Goal: Task Accomplishment & Management: Complete application form

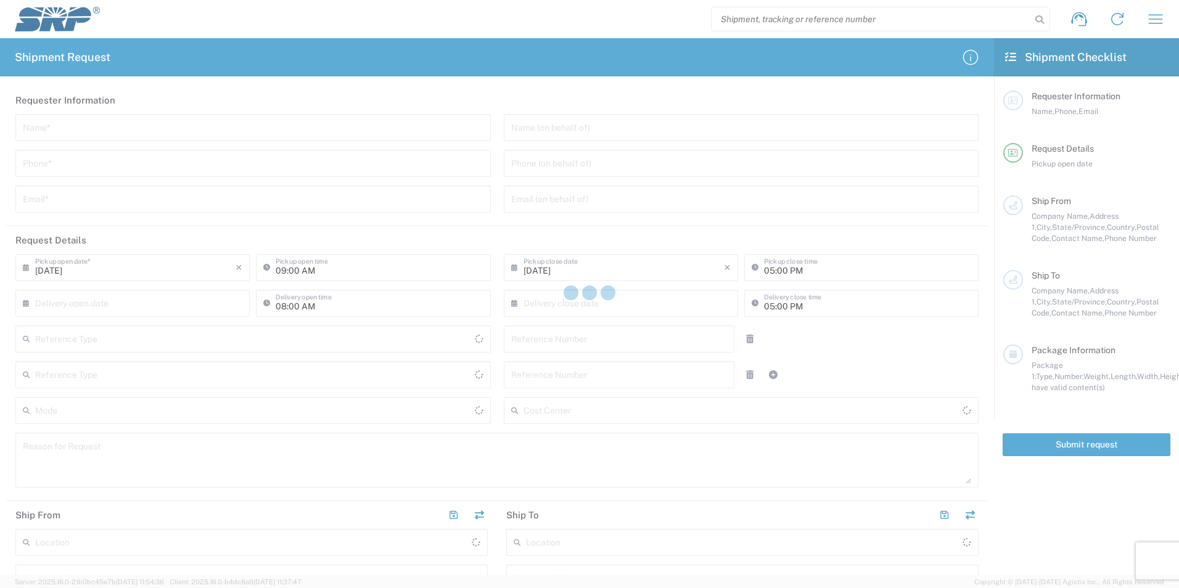
type input "Internal Order"
type input "[GEOGRAPHIC_DATA]"
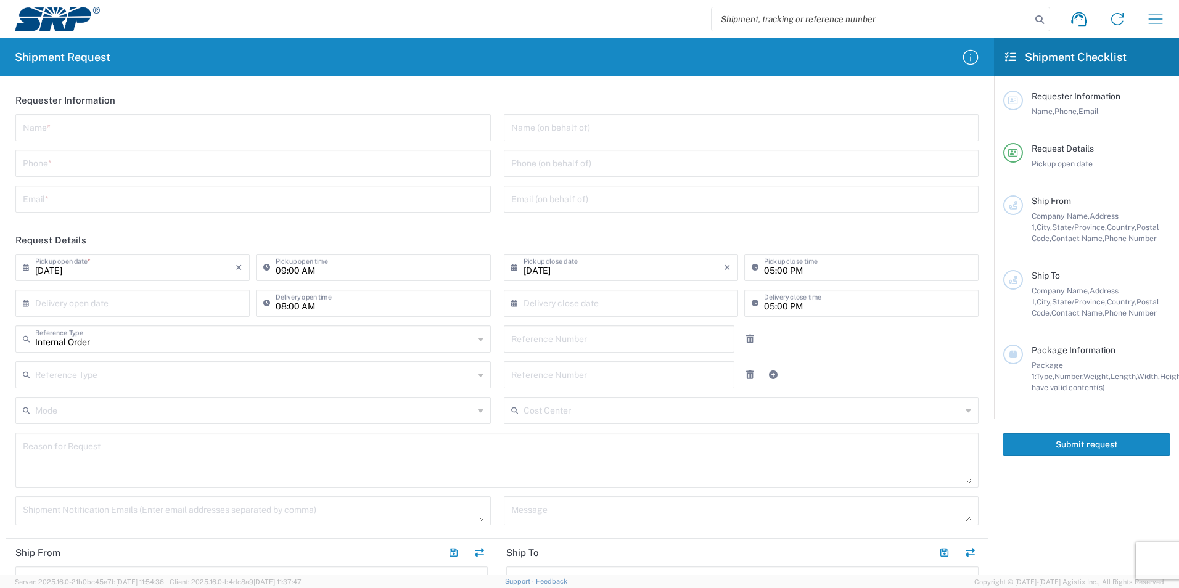
click at [60, 119] on input "text" at bounding box center [253, 127] width 461 height 22
type input "[PERSON_NAME]"
type input "4802992142"
type input "[PERSON_NAME][EMAIL_ADDRESS][PERSON_NAME][DOMAIN_NAME]"
drag, startPoint x: 765, startPoint y: 271, endPoint x: 772, endPoint y: 270, distance: 6.9
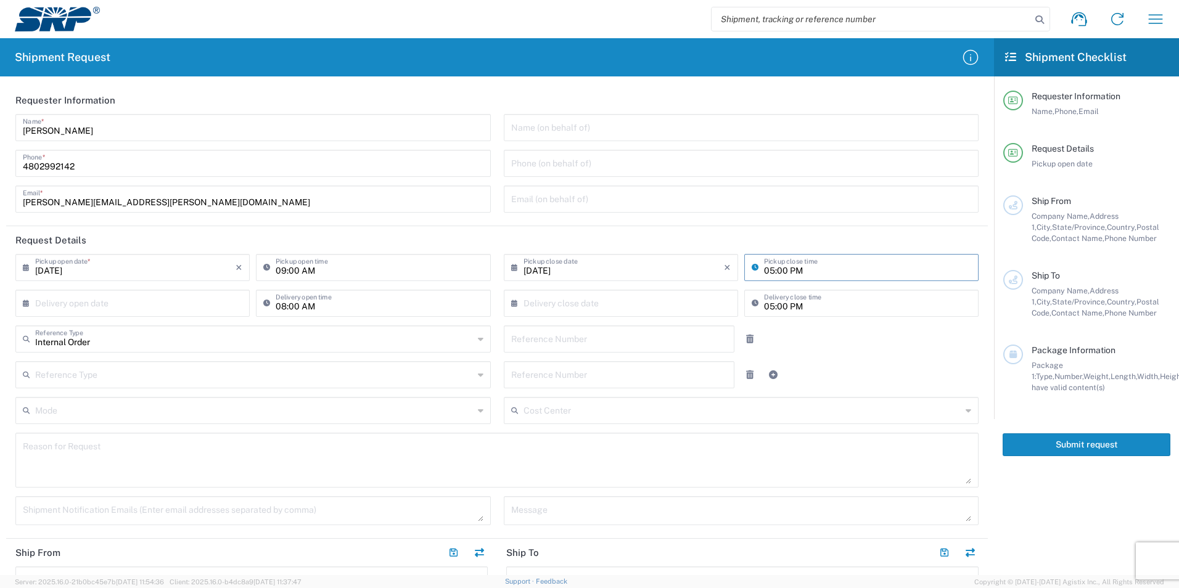
click at [766, 271] on input "05:00 PM" at bounding box center [867, 267] width 207 height 22
type input "02:00 PM"
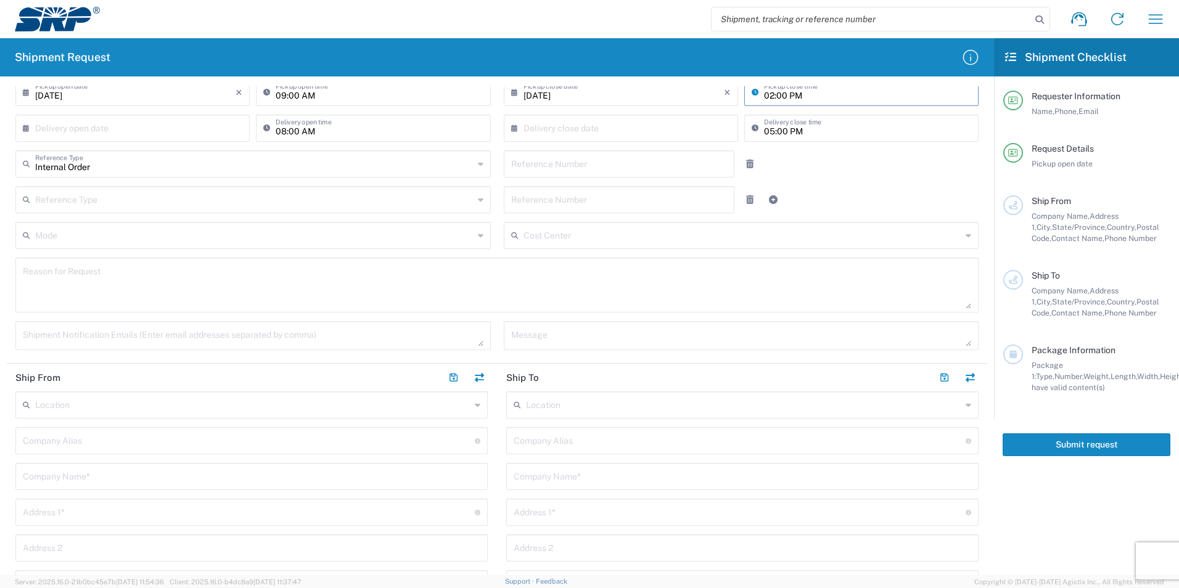
scroll to position [185, 0]
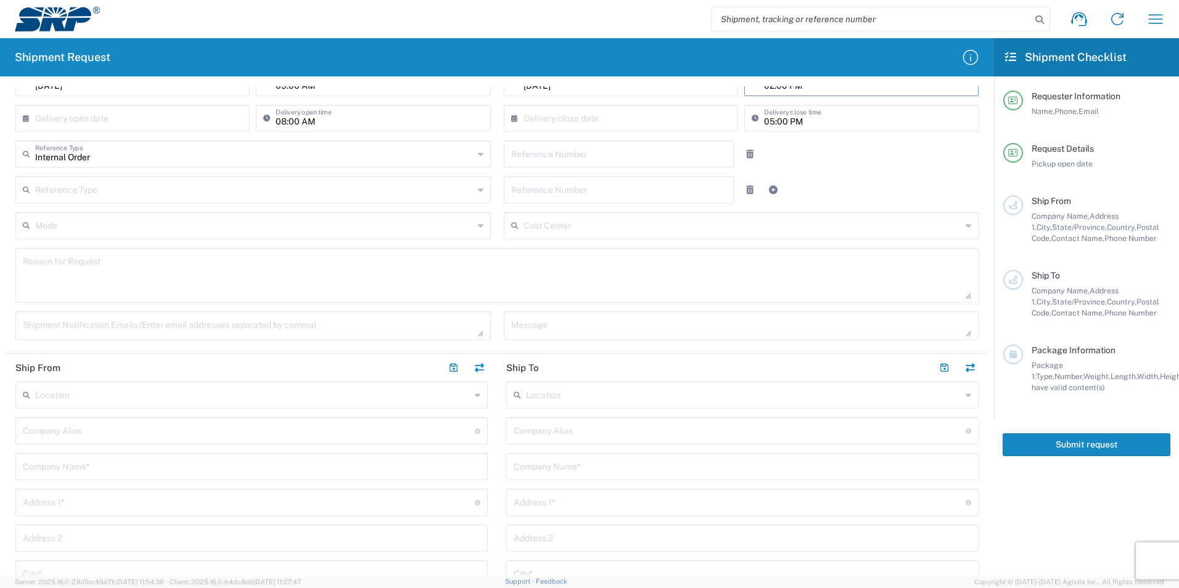
click at [81, 398] on input "text" at bounding box center [252, 395] width 435 height 22
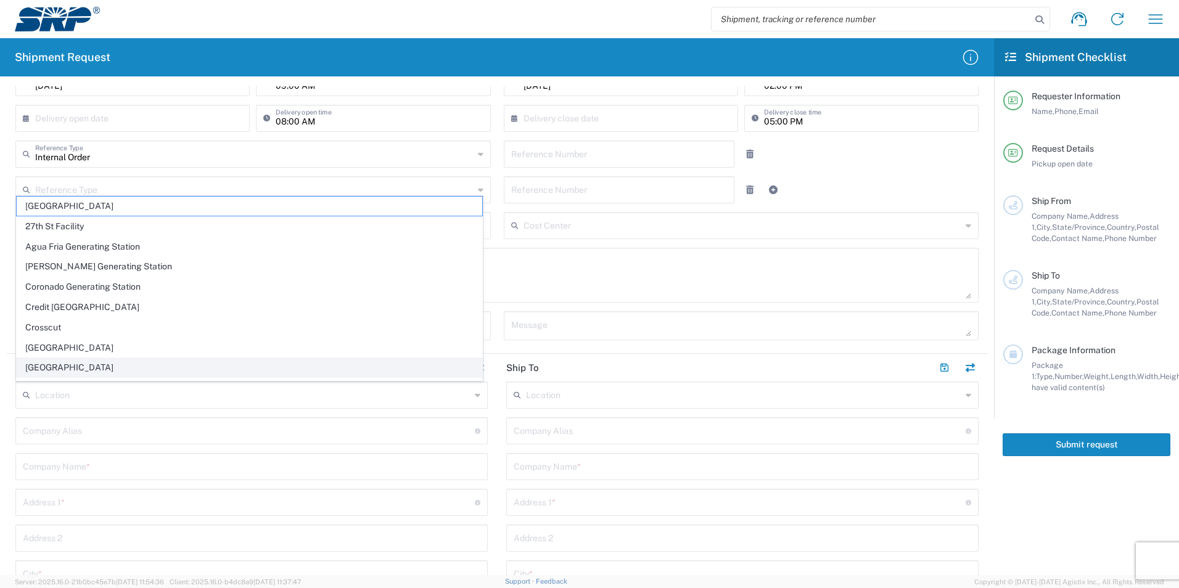
click at [94, 362] on span "[GEOGRAPHIC_DATA]" at bounding box center [250, 367] width 466 height 19
type input "[GEOGRAPHIC_DATA]"
type input "Salt River Project"
type input "[GEOGRAPHIC_DATA]"
type input "Mesa"
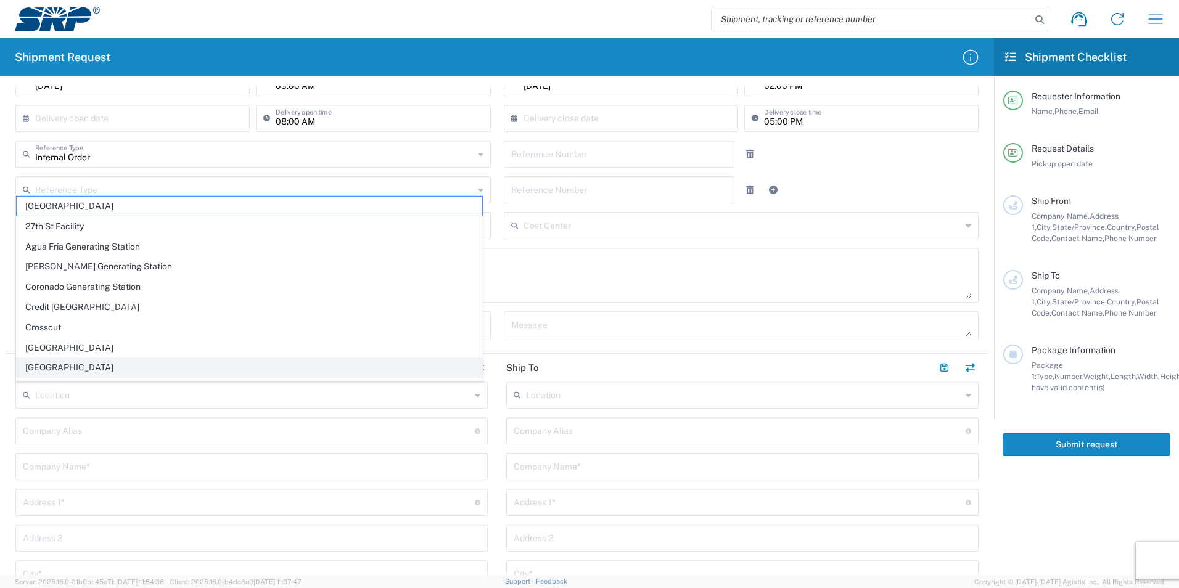
type input "[US_STATE]"
type input "85207"
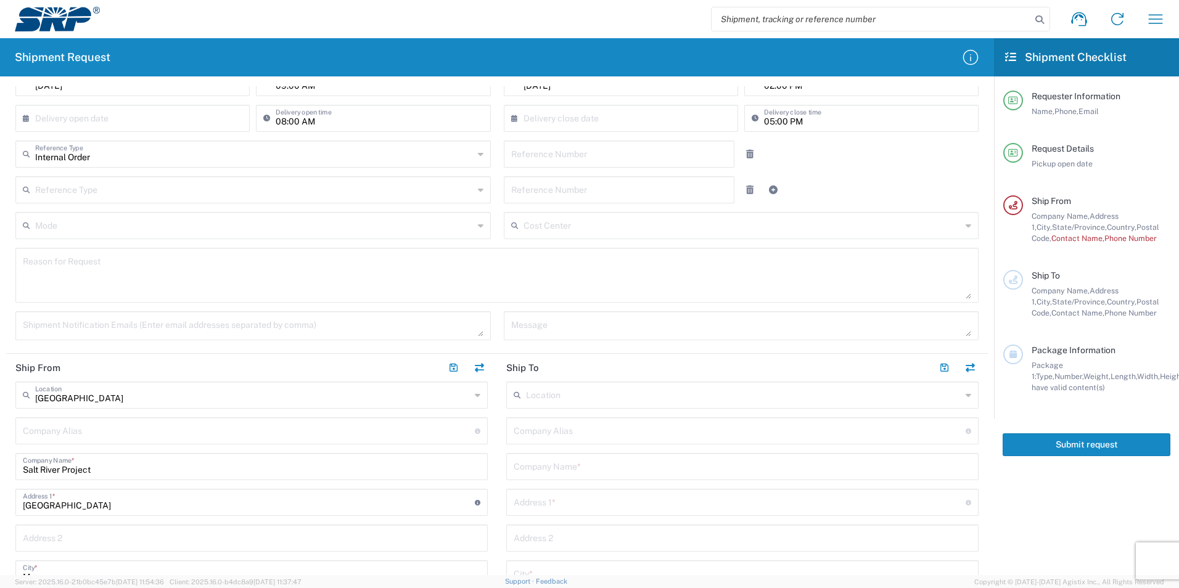
click at [548, 424] on input "text" at bounding box center [740, 430] width 452 height 22
type input "R"
type input "RMA#RO48337"
type input "Radian Research inc"
type input "[STREET_ADDRESS]"
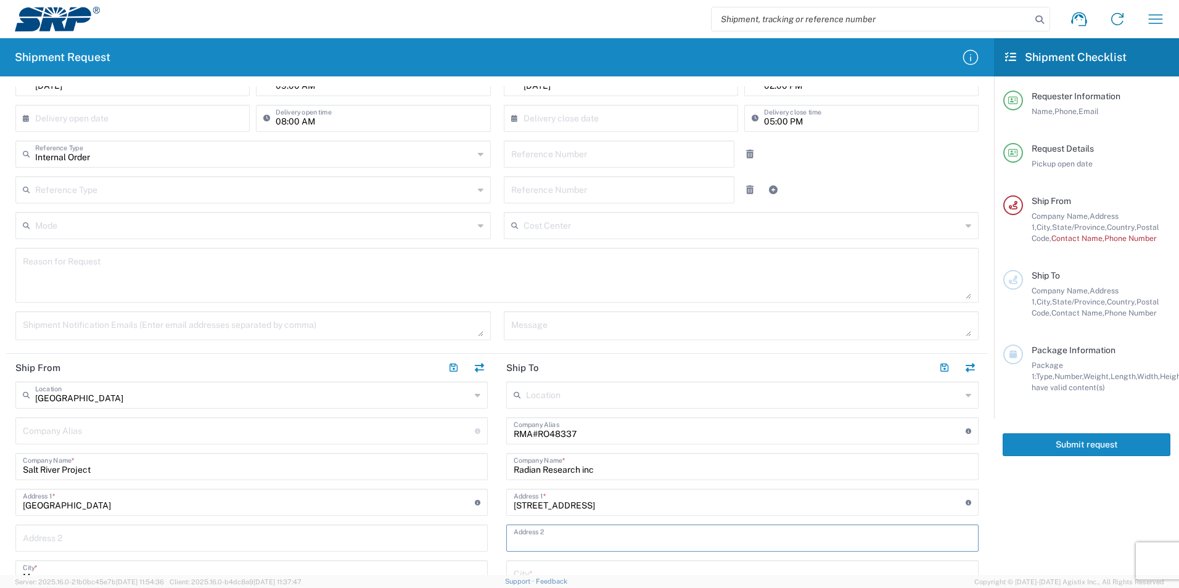
scroll to position [194, 0]
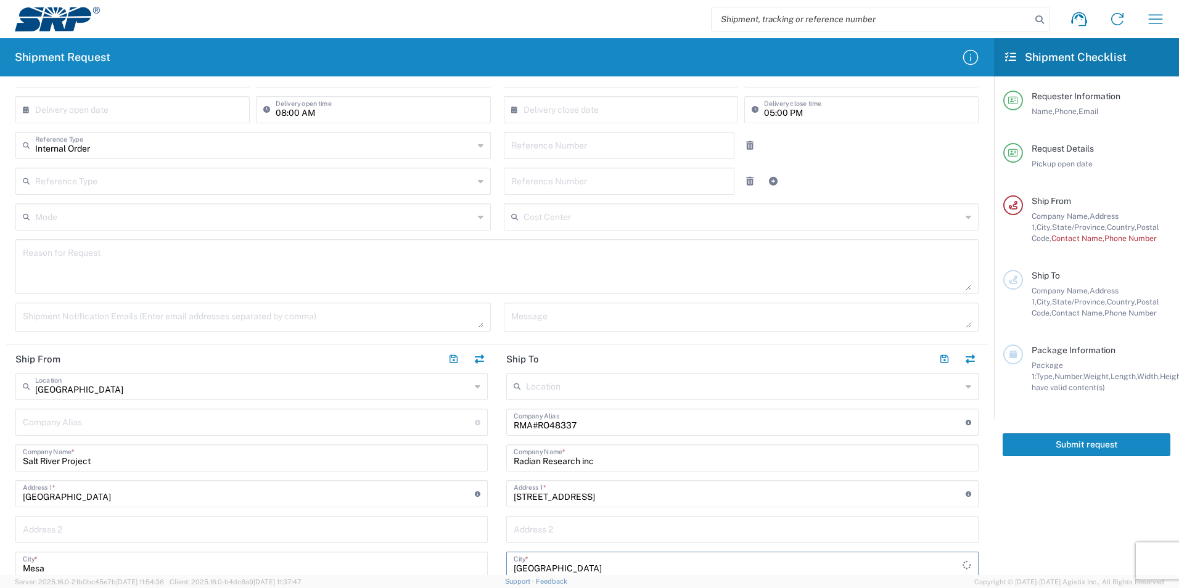
type input "[GEOGRAPHIC_DATA]"
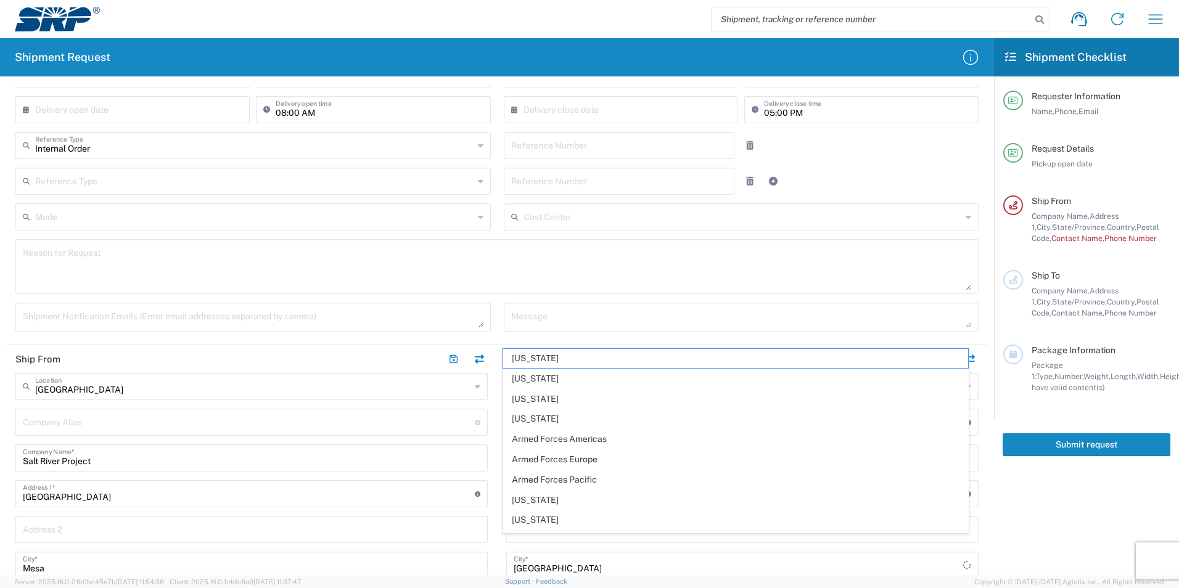
scroll to position [463, 0]
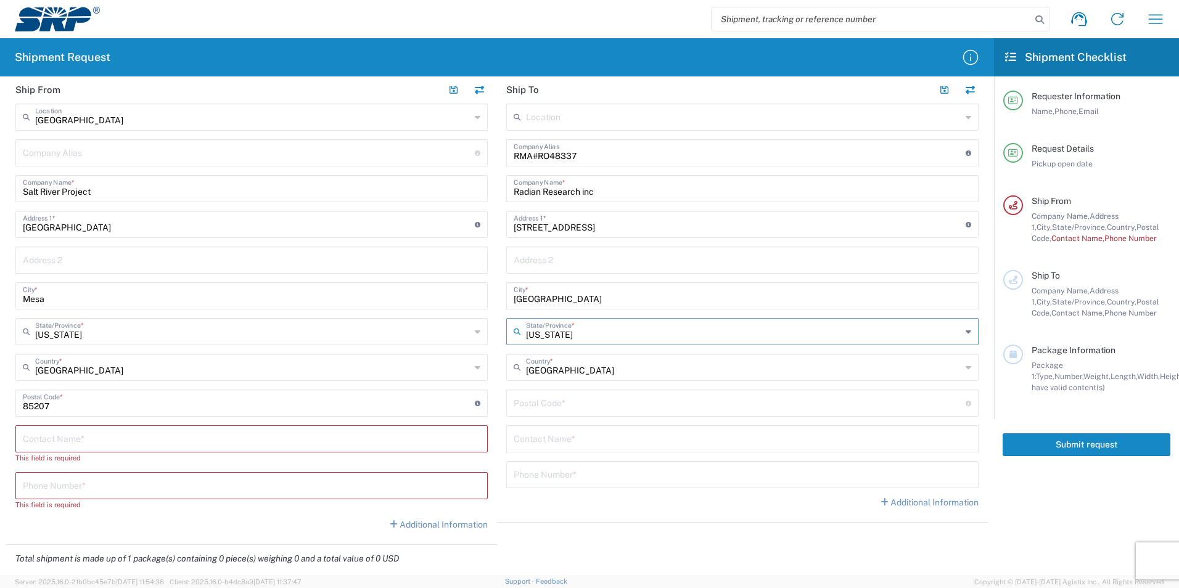
type input "[US_STATE]"
click at [567, 403] on input "undefined" at bounding box center [740, 403] width 452 height 22
type input "37932"
click at [545, 443] on input "text" at bounding box center [743, 438] width 458 height 22
type input "RMA#RO48337"
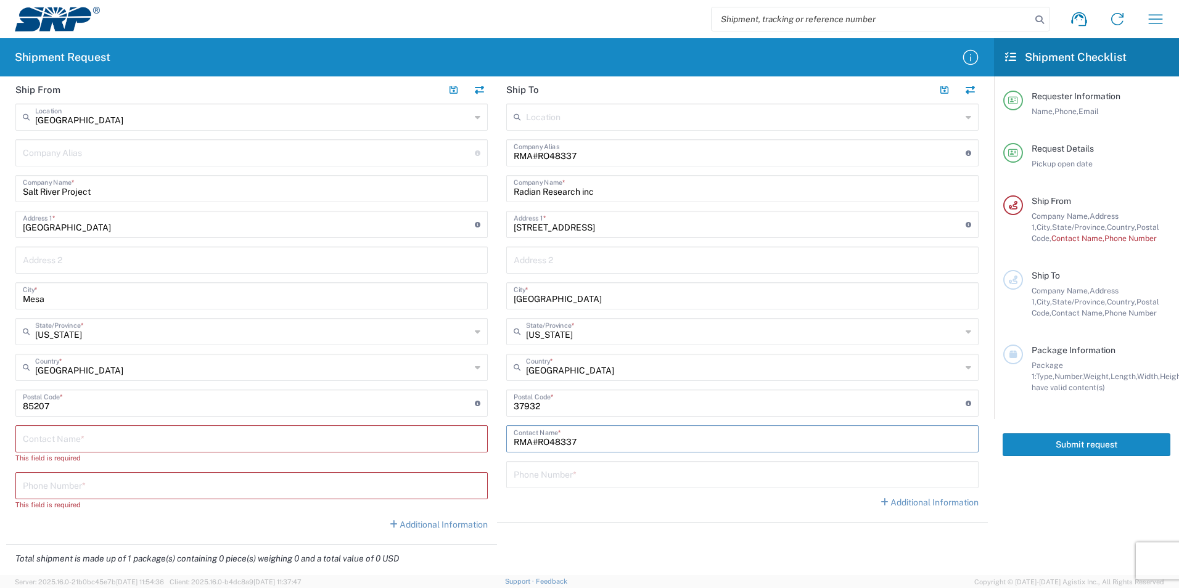
click at [572, 476] on input "tel" at bounding box center [743, 474] width 458 height 22
type input "[PHONE_NUMBER]"
click at [79, 430] on input "text" at bounding box center [252, 438] width 458 height 22
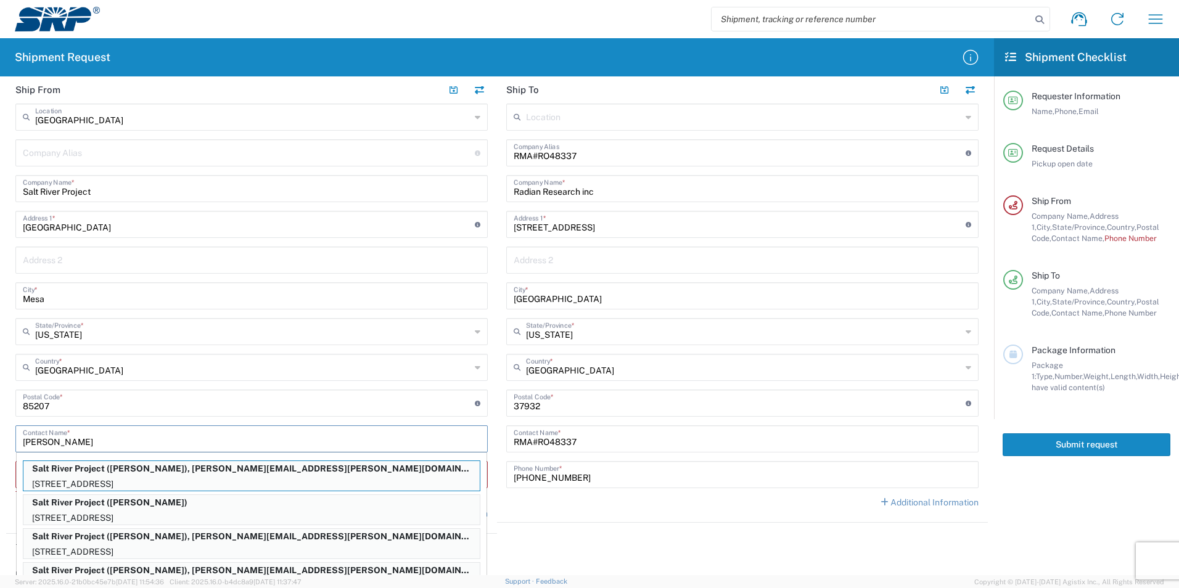
type input "[PERSON_NAME]"
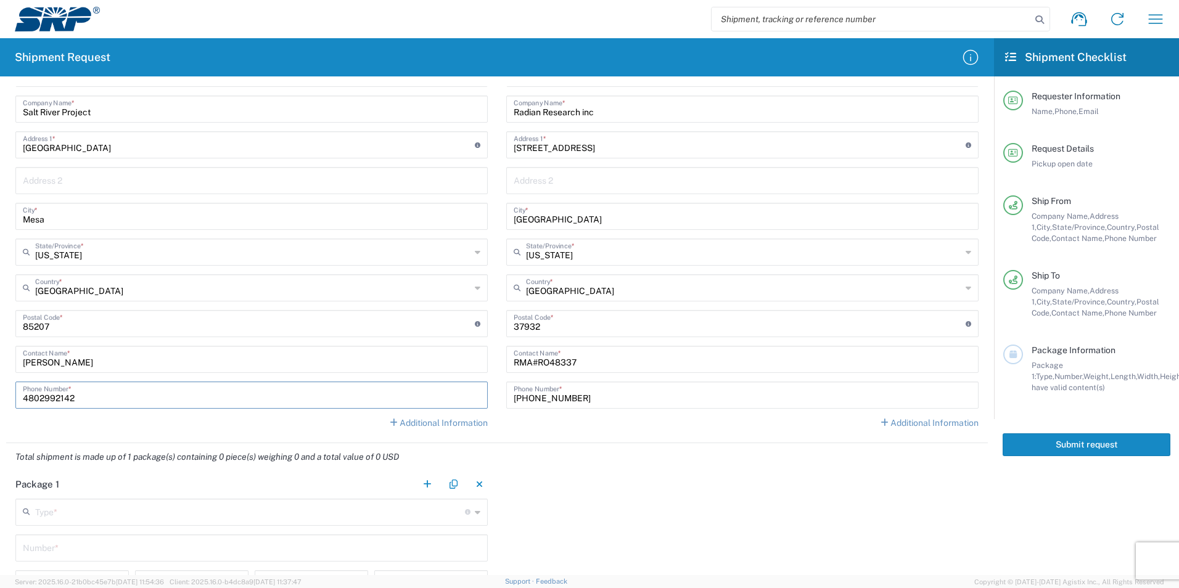
scroll to position [772, 0]
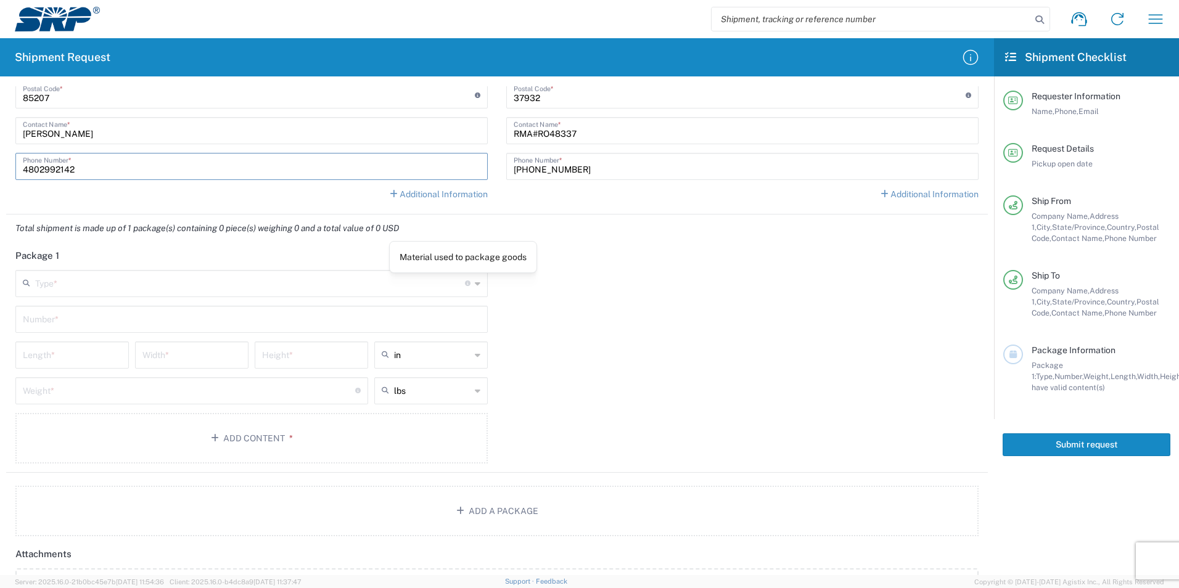
type input "4802992142"
click at [475, 281] on icon at bounding box center [478, 284] width 6 height 20
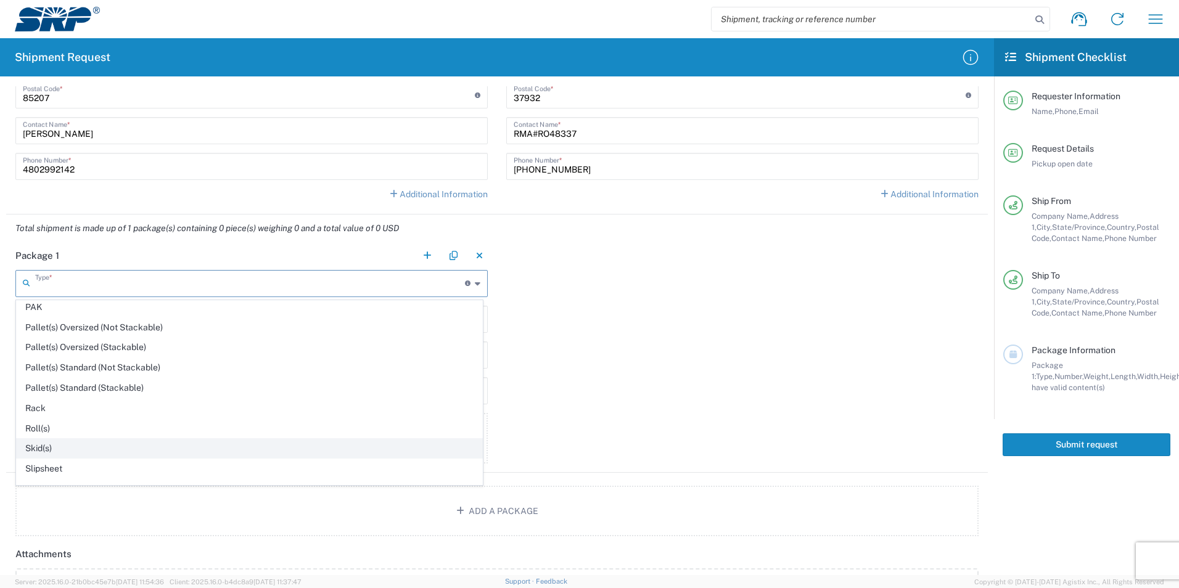
scroll to position [493, 0]
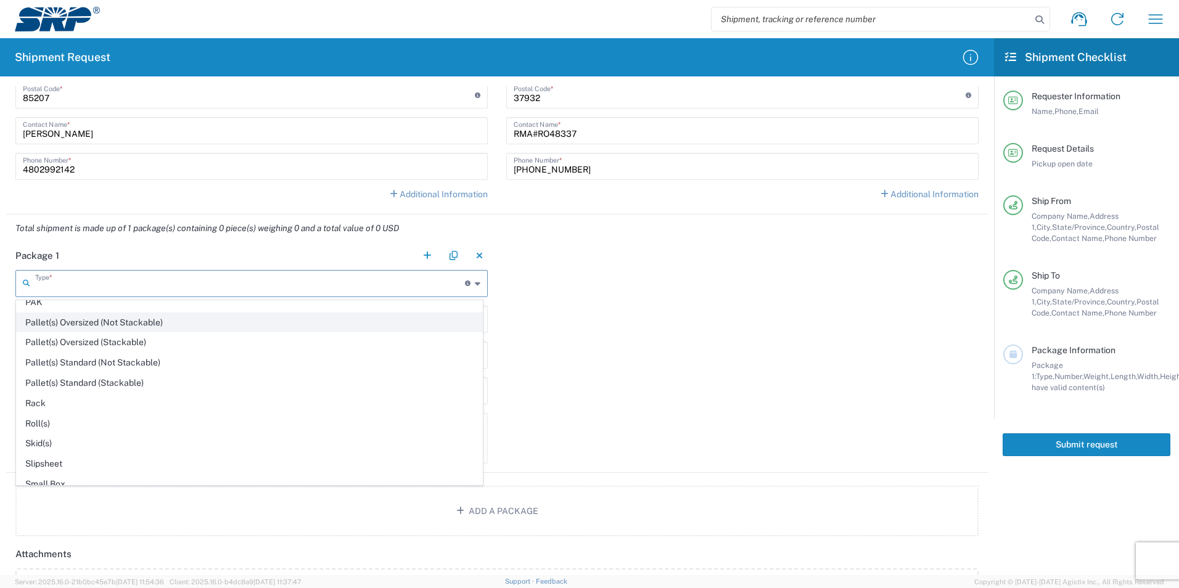
click at [77, 321] on span "Pallet(s) Oversized (Not Stackable)" at bounding box center [250, 322] width 466 height 19
type input "Pallet(s) Oversized (Not Stackable)"
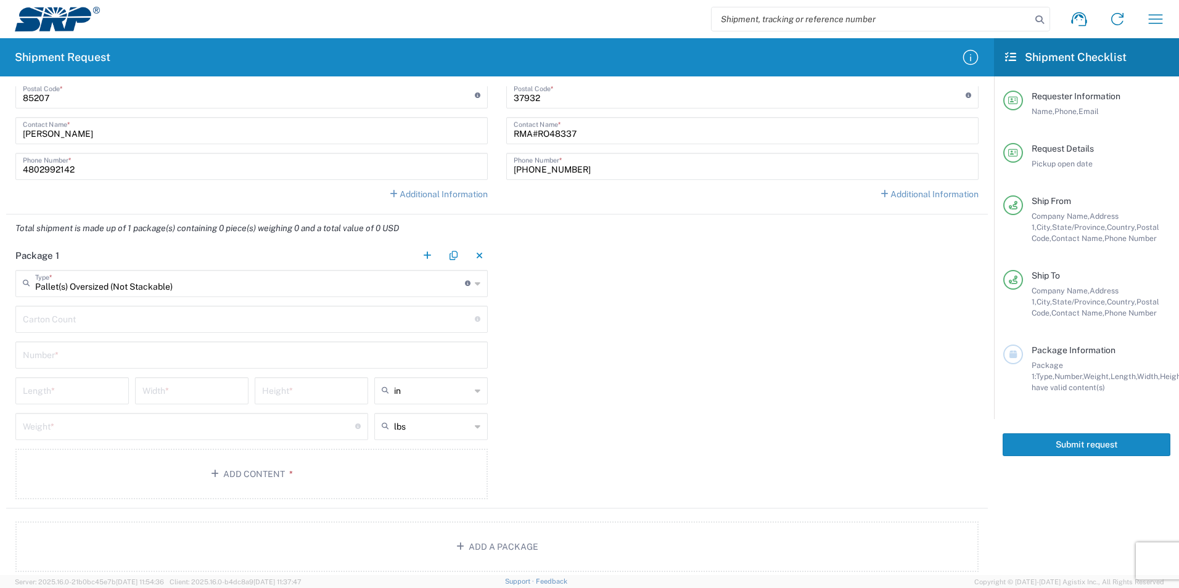
click at [91, 324] on input "number" at bounding box center [249, 319] width 452 height 22
type input "2"
type input "1"
click at [64, 387] on input "number" at bounding box center [72, 390] width 99 height 22
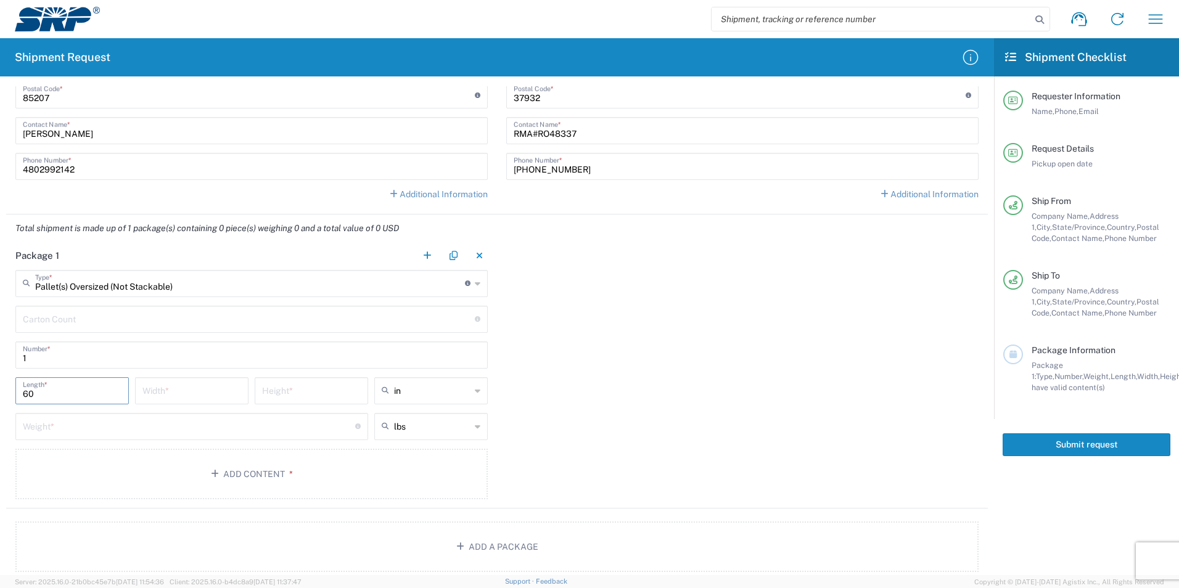
type input "60"
type input "36"
type input "32"
type input "in"
type input "280"
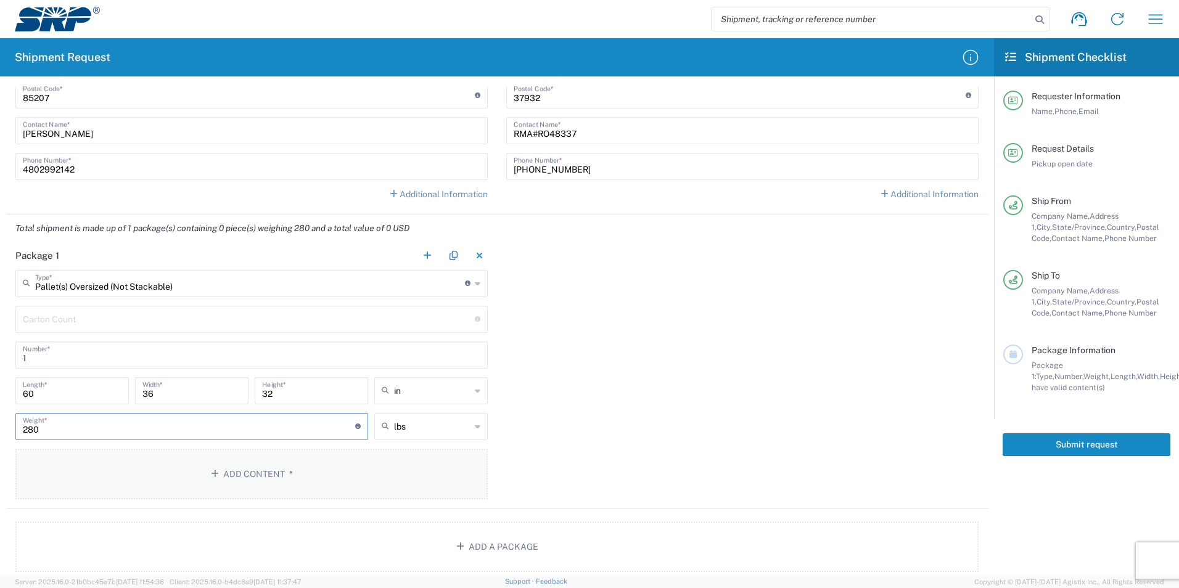
click at [150, 477] on button "Add Content *" at bounding box center [251, 474] width 472 height 51
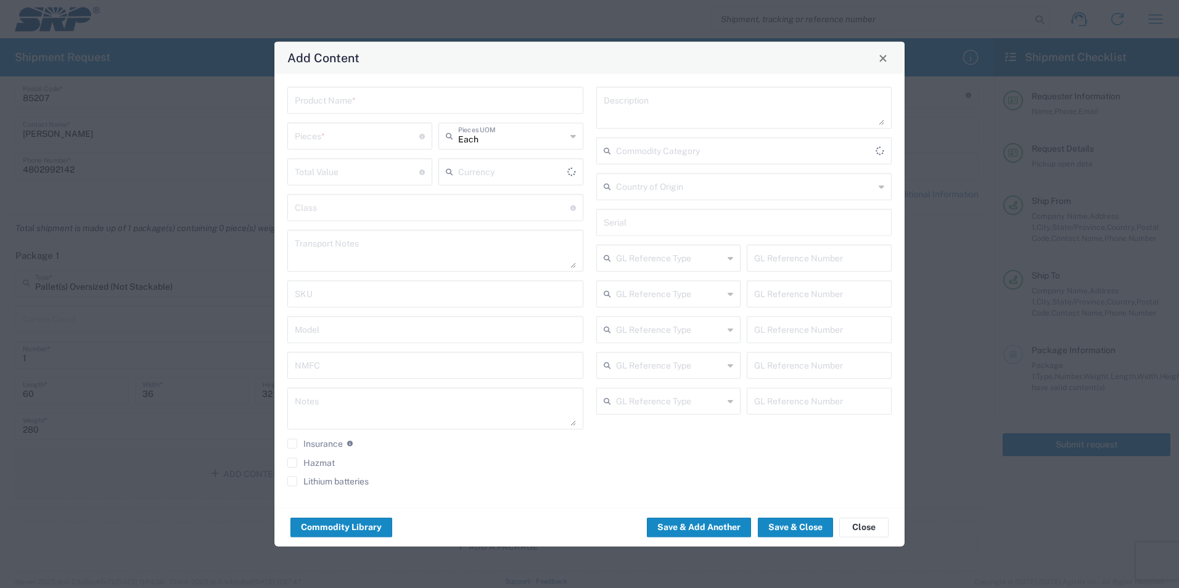
type input "US Dollar"
click at [349, 102] on input "text" at bounding box center [435, 100] width 281 height 22
type input "Fluke 6105/50A"
click at [304, 131] on input "number" at bounding box center [357, 136] width 125 height 22
type input "2"
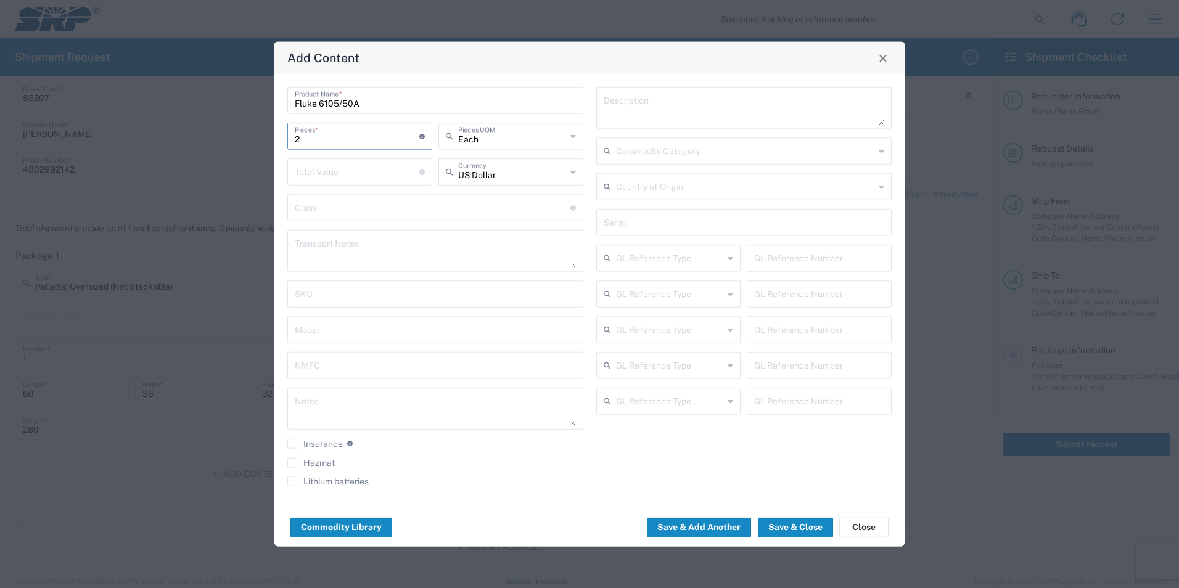
click at [332, 174] on input "number" at bounding box center [357, 171] width 125 height 22
click at [291, 444] on label "Insurance" at bounding box center [315, 444] width 56 height 10
click at [292, 444] on input "Insurance" at bounding box center [292, 444] width 0 height 0
click at [332, 170] on input "number" at bounding box center [357, 171] width 125 height 22
type input "20000"
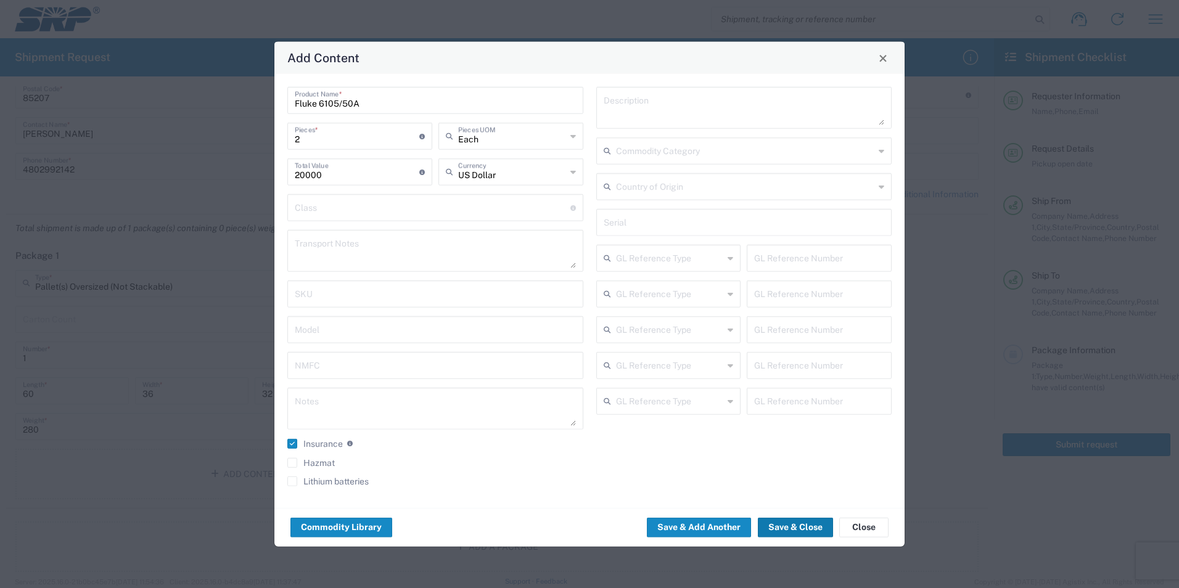
click at [785, 524] on button "Save & Close" at bounding box center [795, 527] width 75 height 20
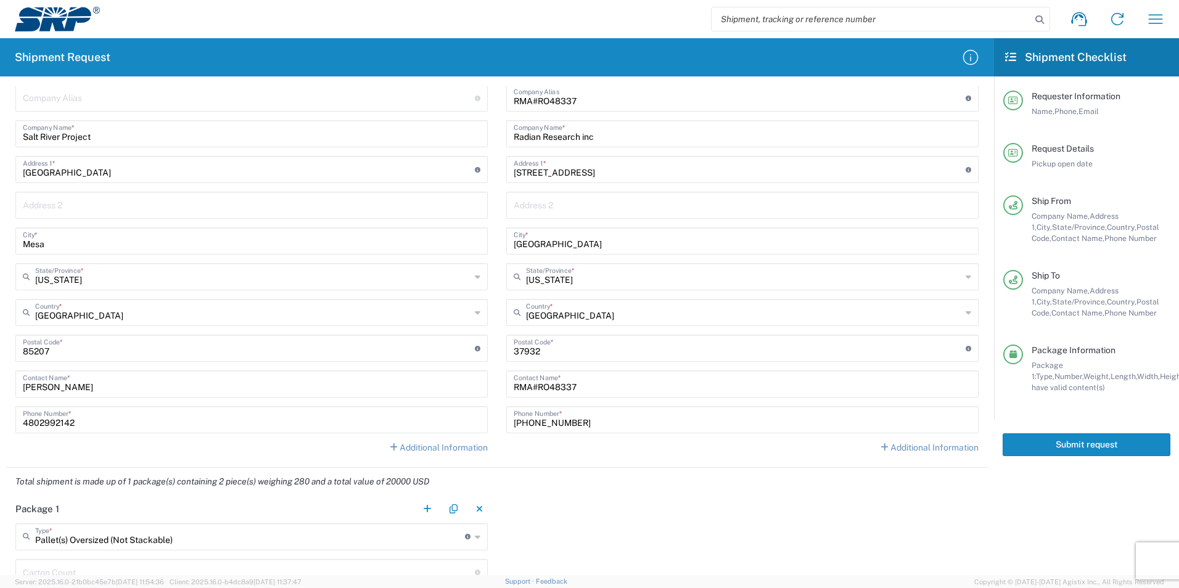
scroll to position [513, 0]
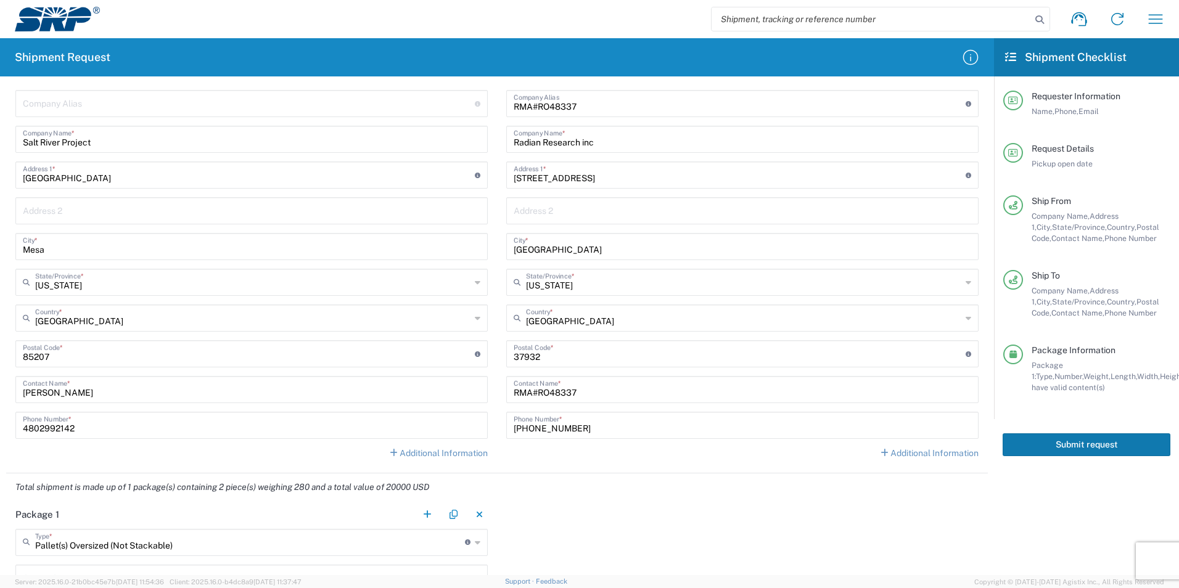
click at [1058, 437] on button "Submit request" at bounding box center [1087, 445] width 168 height 23
